Goal: Task Accomplishment & Management: Complete application form

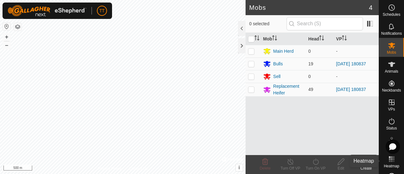
click at [390, 161] on icon at bounding box center [392, 159] width 8 height 8
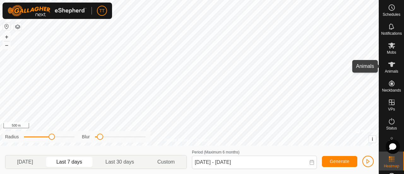
click at [391, 66] on icon at bounding box center [392, 65] width 8 height 8
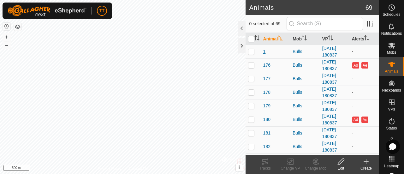
click at [264, 51] on span "1" at bounding box center [264, 51] width 3 height 7
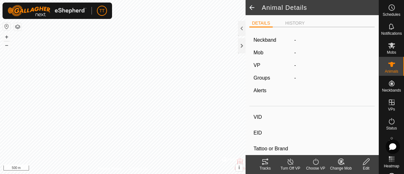
type input "1"
type input "124000179564988"
type input "77"
type input "Angus Cross"
type input "Bull"
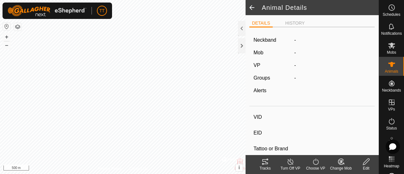
type input "01/2021"
type input "4 years 8 months"
type input "0 kg"
type input "-"
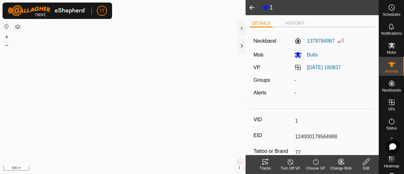
click at [263, 169] on div "Tracks" at bounding box center [265, 169] width 25 height 6
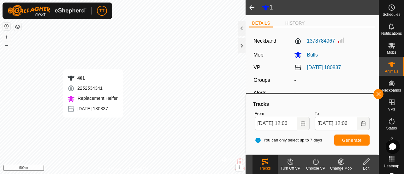
type input "-"
type input "401"
type input "124000179564839"
type input "-"
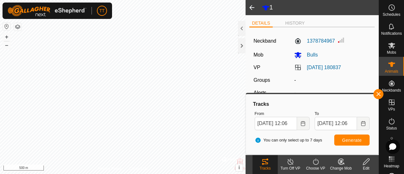
type input "Red Angus"
type input "Replacement Heifer"
type input "05/2024"
type input "1 year 3 months"
type input "0 kg"
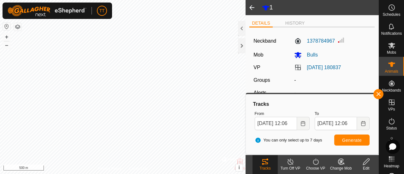
type input "-"
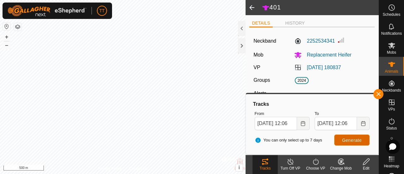
click at [346, 140] on span "Generate" at bounding box center [352, 140] width 20 height 5
type input "-"
type input "413"
type input "124000179564741"
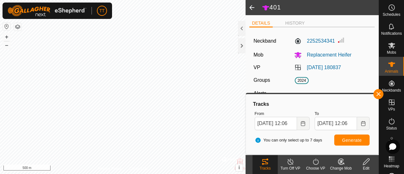
type input "-"
type input "Red Angus"
type input "Heifer"
type input "01/2024"
type input "1 year 7 months"
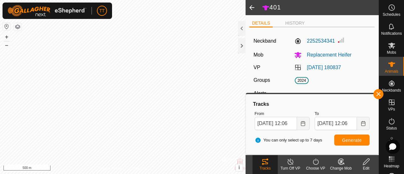
type input "0 kg"
type input "-"
click at [344, 141] on span "Generate" at bounding box center [352, 140] width 20 height 5
type input "413"
type input "124000179564741"
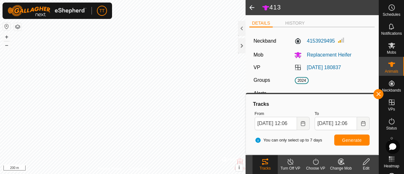
type input "-"
type input "Red Angus"
type input "413"
type input "124000179564741"
type input "-"
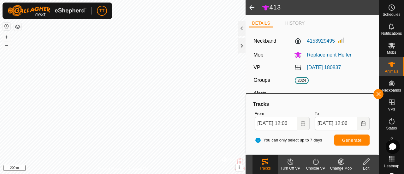
type input "Red Angus"
